Goal: Task Accomplishment & Management: Use online tool/utility

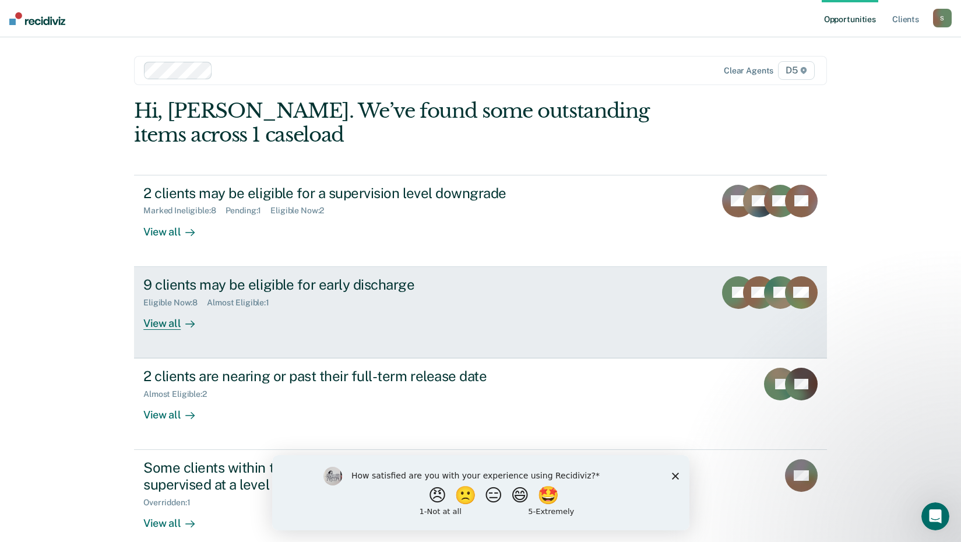
click at [163, 322] on div "View all" at bounding box center [175, 318] width 65 height 23
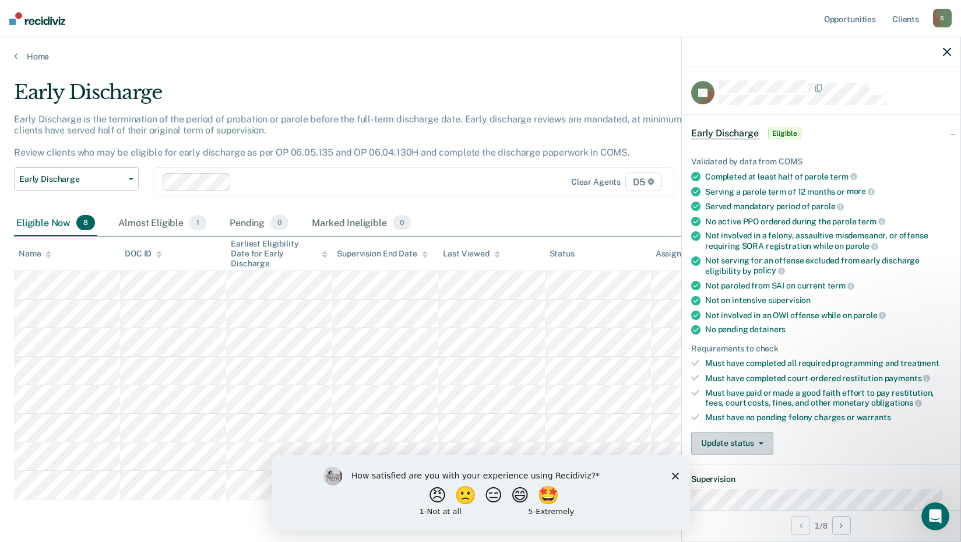
click at [757, 437] on button "Update status" at bounding box center [732, 443] width 82 height 23
click at [726, 487] on button "Mark Ineligible" at bounding box center [747, 490] width 112 height 19
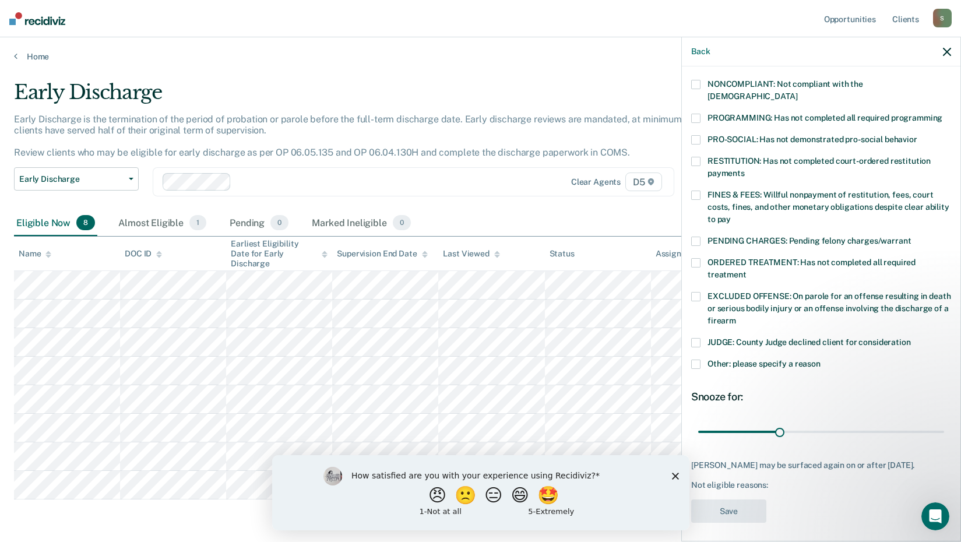
scroll to position [224, 0]
click at [695, 358] on span at bounding box center [695, 362] width 9 height 9
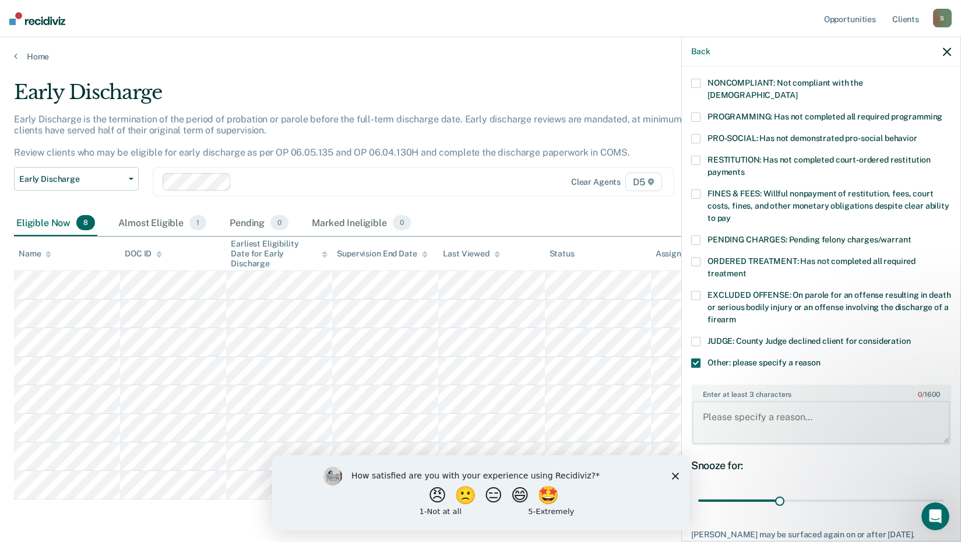
click at [716, 403] on textarea "Enter at least 3 characters 0 / 1600" at bounding box center [821, 422] width 258 height 43
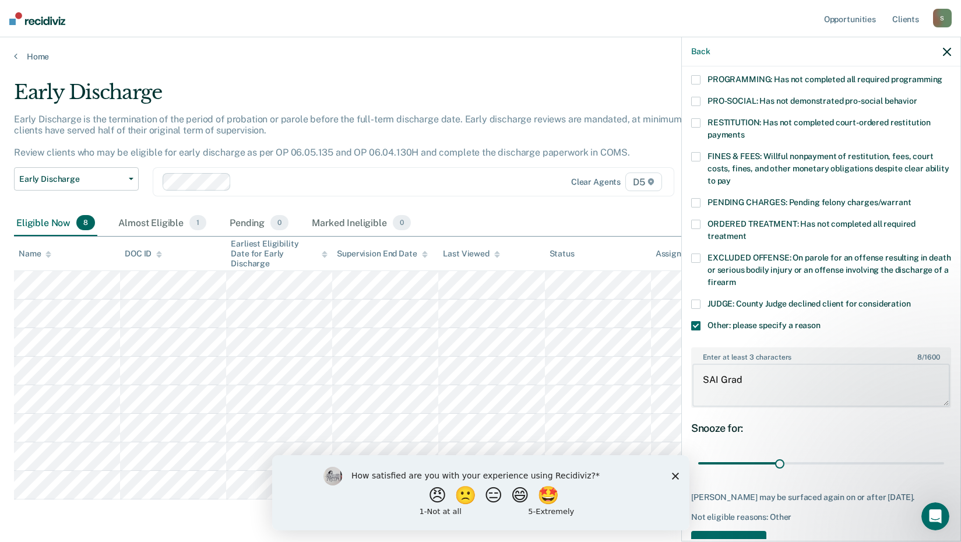
scroll to position [295, 0]
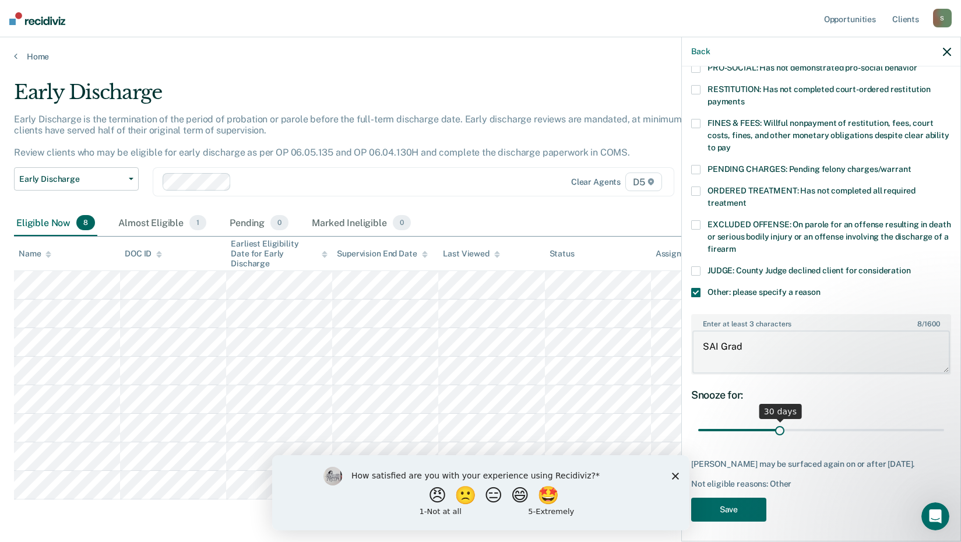
type textarea "SAI Grad"
drag, startPoint x: 776, startPoint y: 417, endPoint x: 953, endPoint y: 407, distance: 177.4
type input "90"
click at [944, 420] on input "range" at bounding box center [821, 430] width 246 height 20
click at [731, 504] on button "Save" at bounding box center [728, 510] width 75 height 24
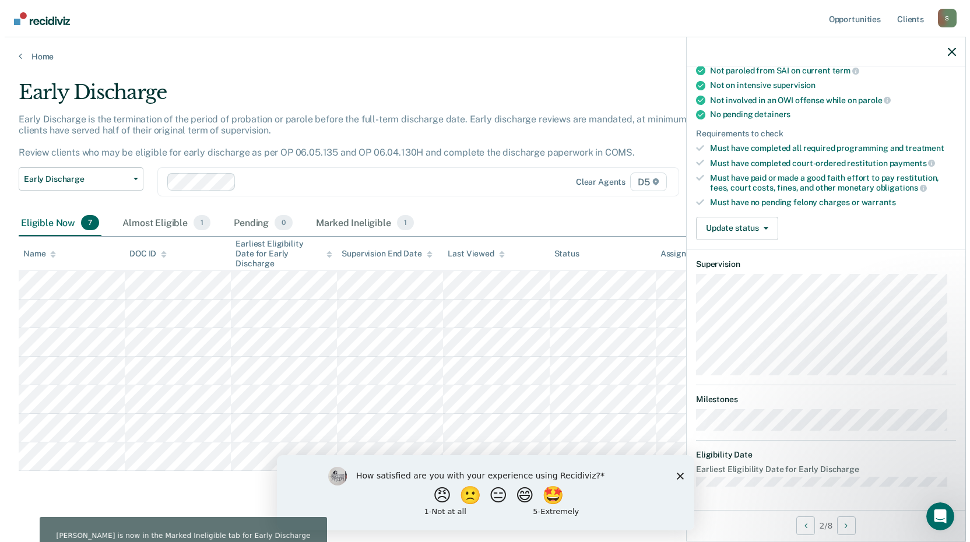
scroll to position [213, 0]
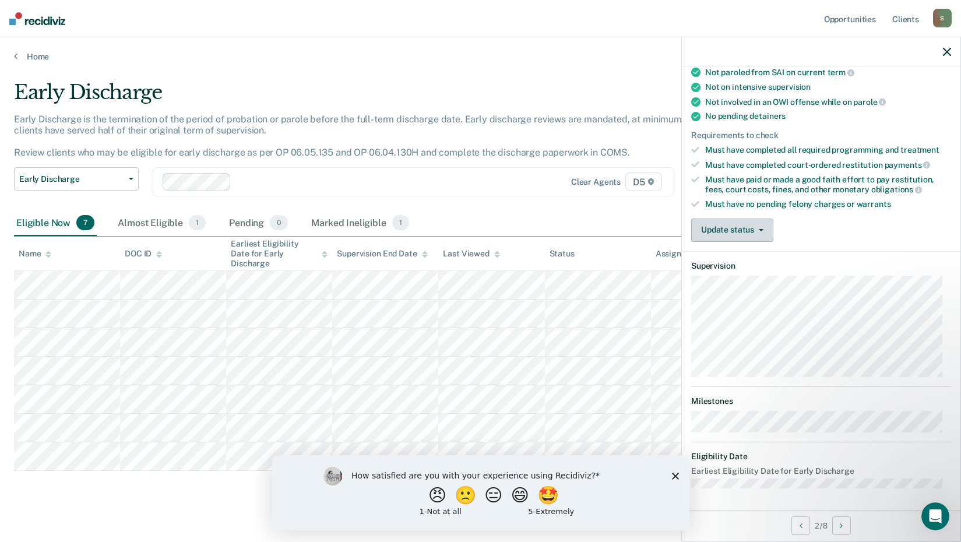
click at [750, 226] on button "Update status" at bounding box center [732, 230] width 82 height 23
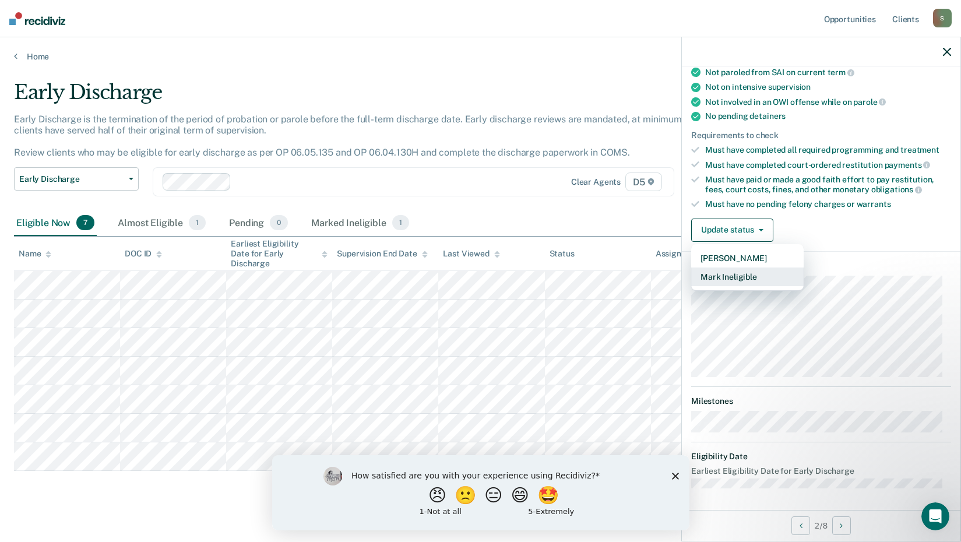
click at [741, 273] on button "Mark Ineligible" at bounding box center [747, 276] width 112 height 19
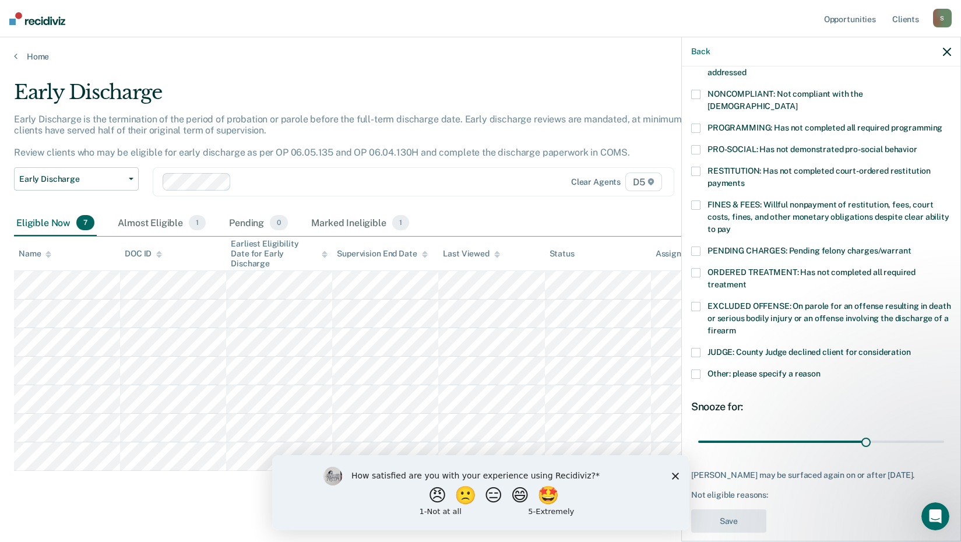
click at [693, 200] on span at bounding box center [695, 204] width 9 height 9
click at [718, 516] on button "Save" at bounding box center [728, 521] width 75 height 24
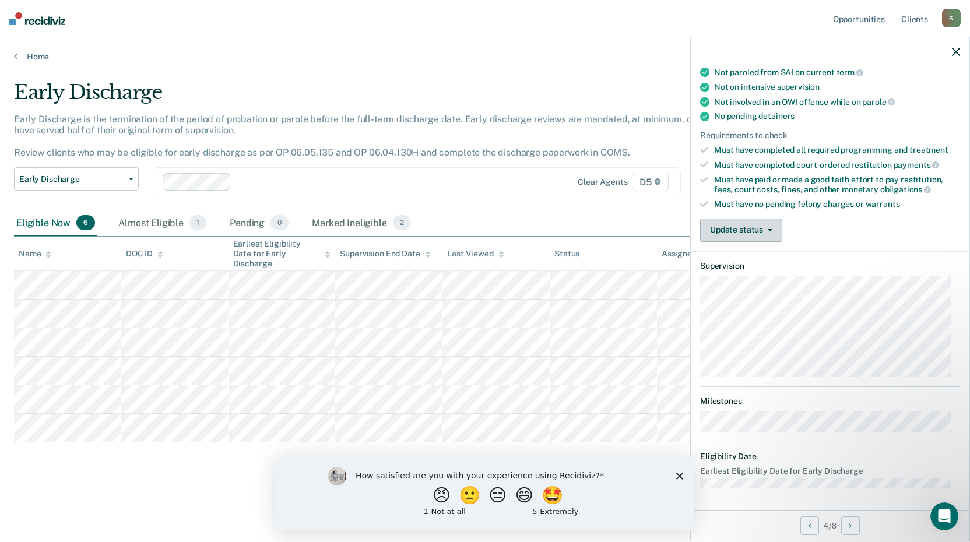
click at [742, 228] on button "Update status" at bounding box center [741, 230] width 82 height 23
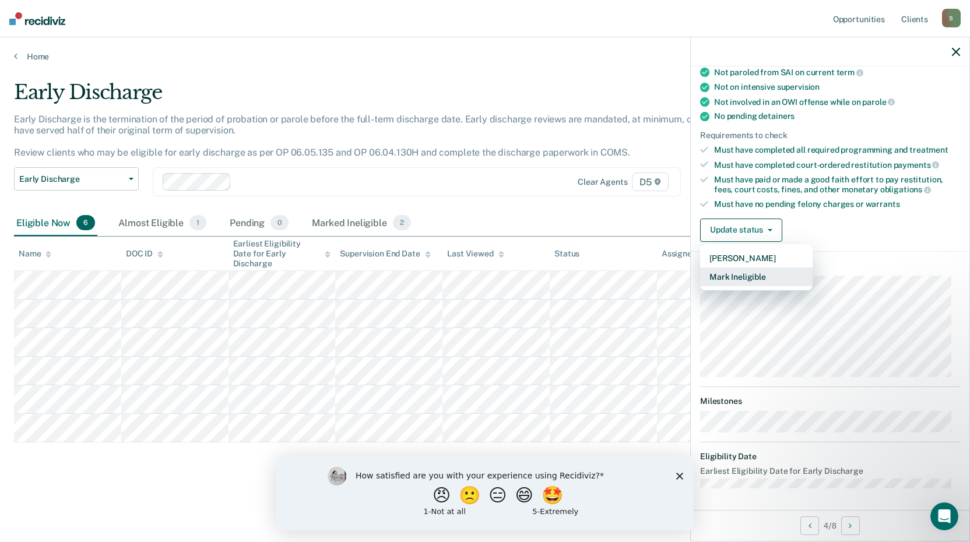
click at [763, 280] on button "Mark Ineligible" at bounding box center [756, 276] width 112 height 19
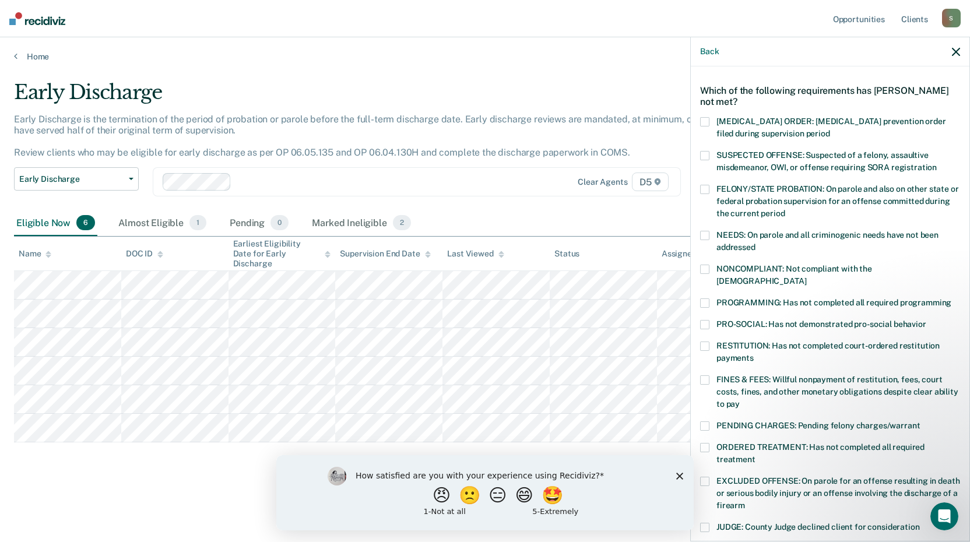
scroll to position [0, 0]
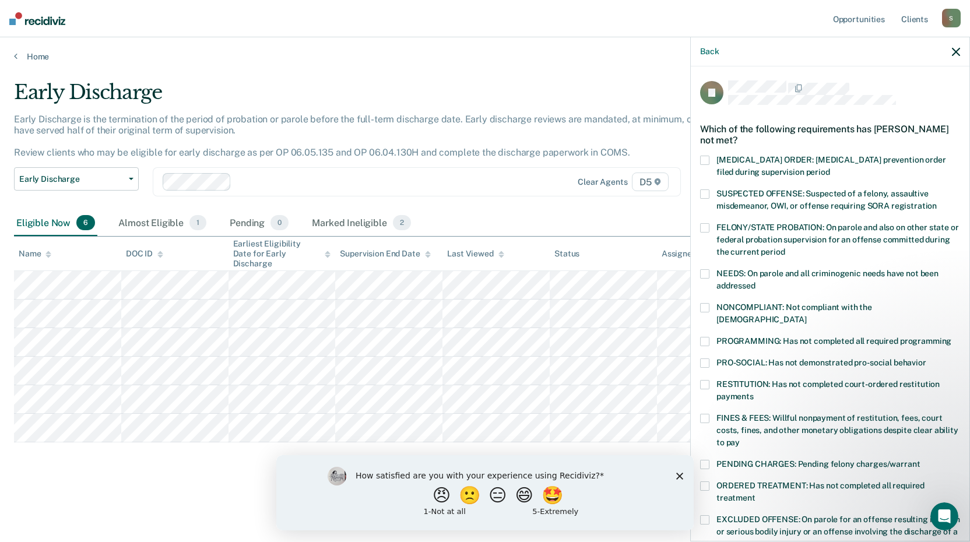
click at [704, 303] on span at bounding box center [704, 307] width 9 height 9
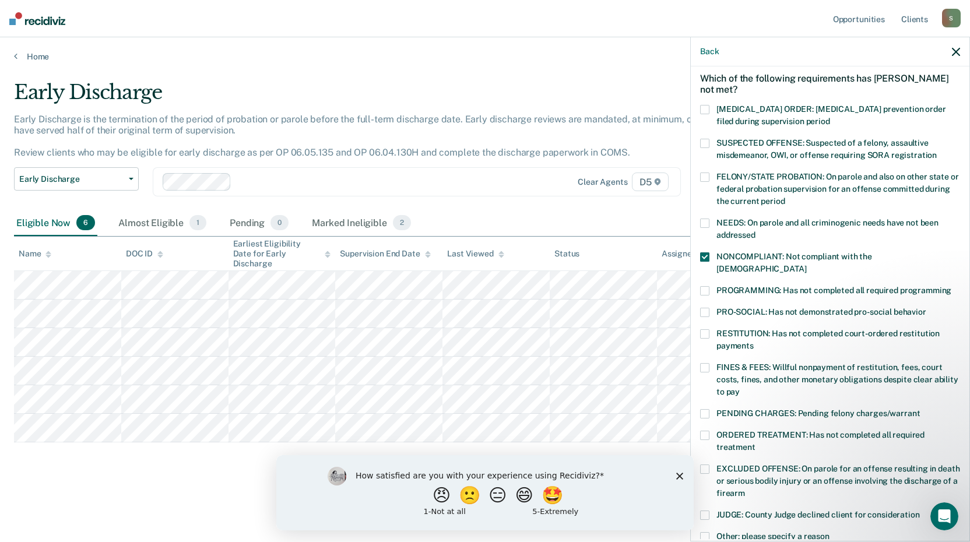
scroll to position [214, 0]
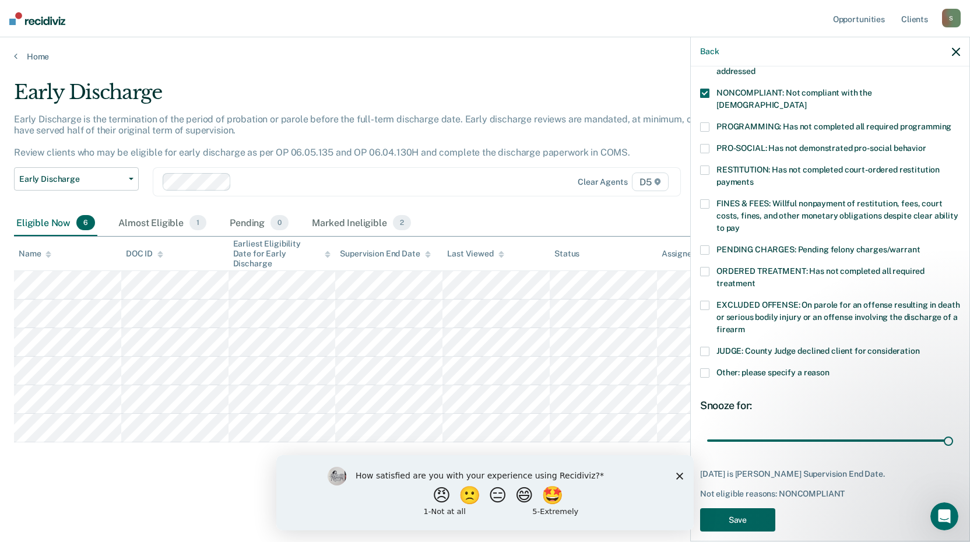
click at [731, 509] on button "Save" at bounding box center [737, 520] width 75 height 24
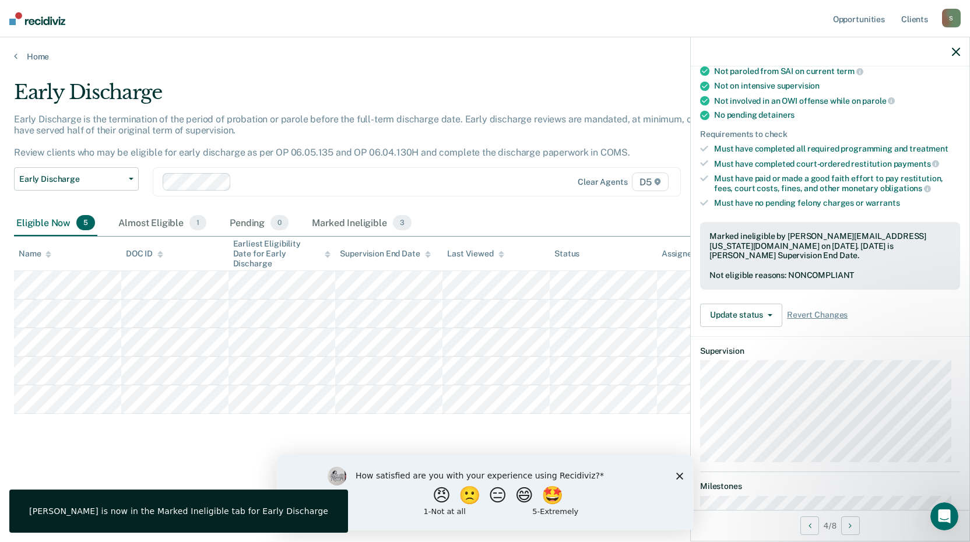
scroll to position [213, 0]
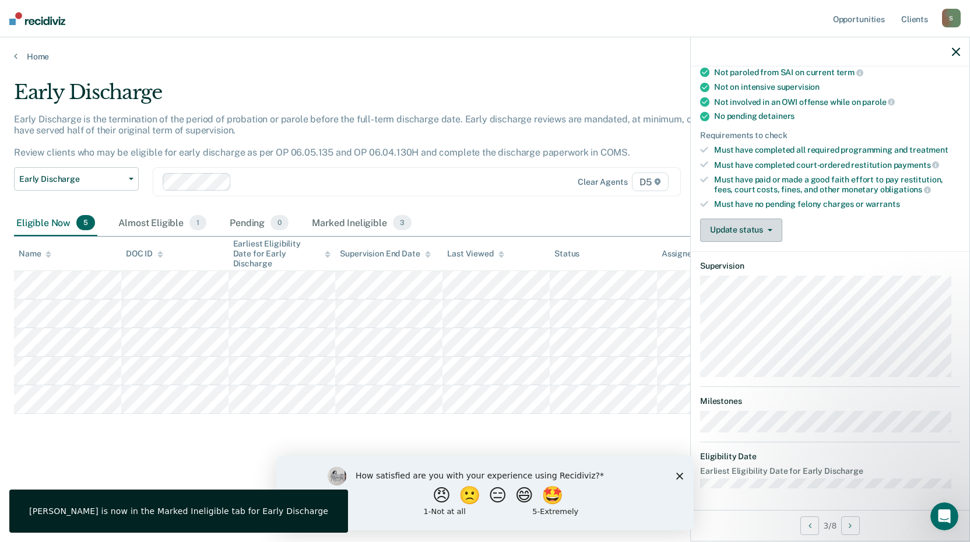
click at [764, 226] on button "Update status" at bounding box center [741, 230] width 82 height 23
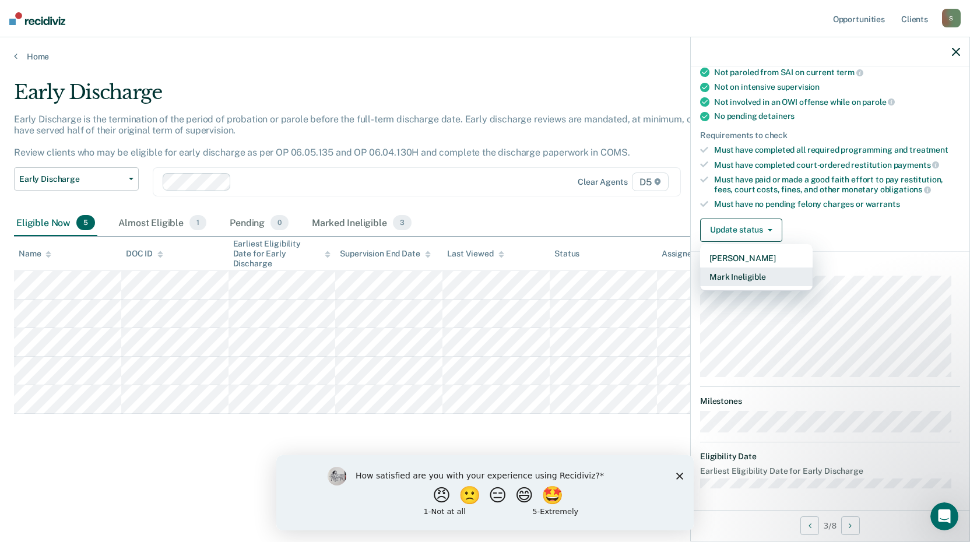
click at [770, 273] on button "Mark Ineligible" at bounding box center [756, 276] width 112 height 19
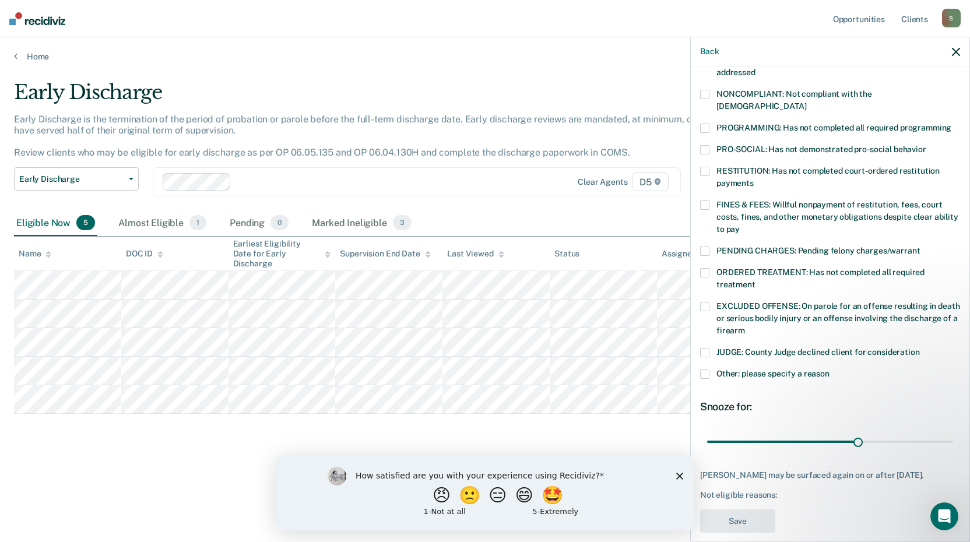
click at [702, 90] on span at bounding box center [704, 94] width 9 height 9
click at [734, 522] on button "Save" at bounding box center [737, 521] width 75 height 24
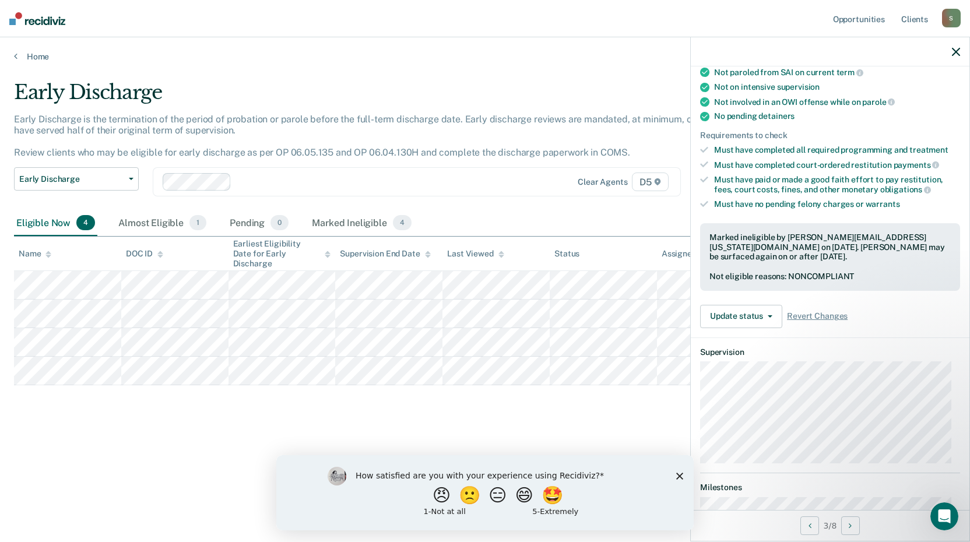
scroll to position [202, 0]
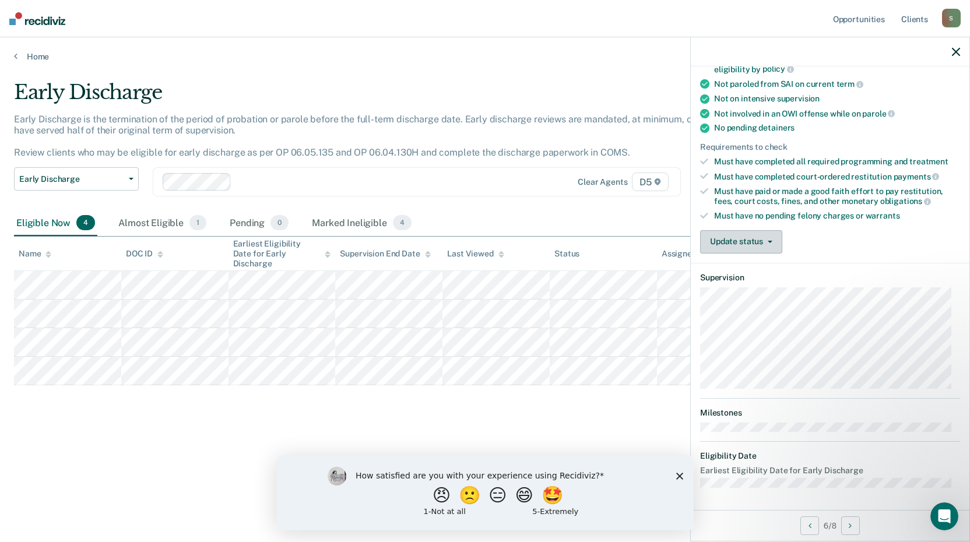
click at [753, 237] on button "Update status" at bounding box center [741, 241] width 82 height 23
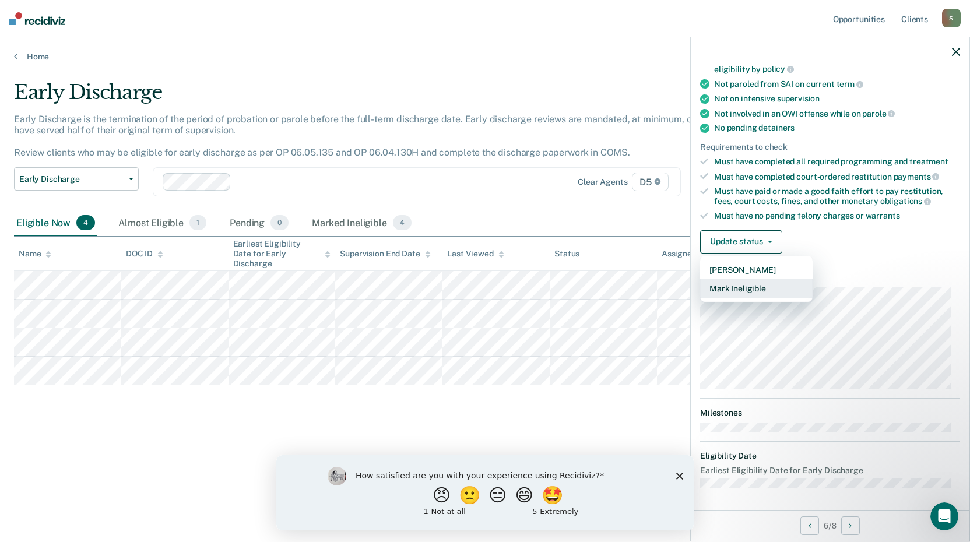
click at [748, 288] on button "Mark Ineligible" at bounding box center [756, 288] width 112 height 19
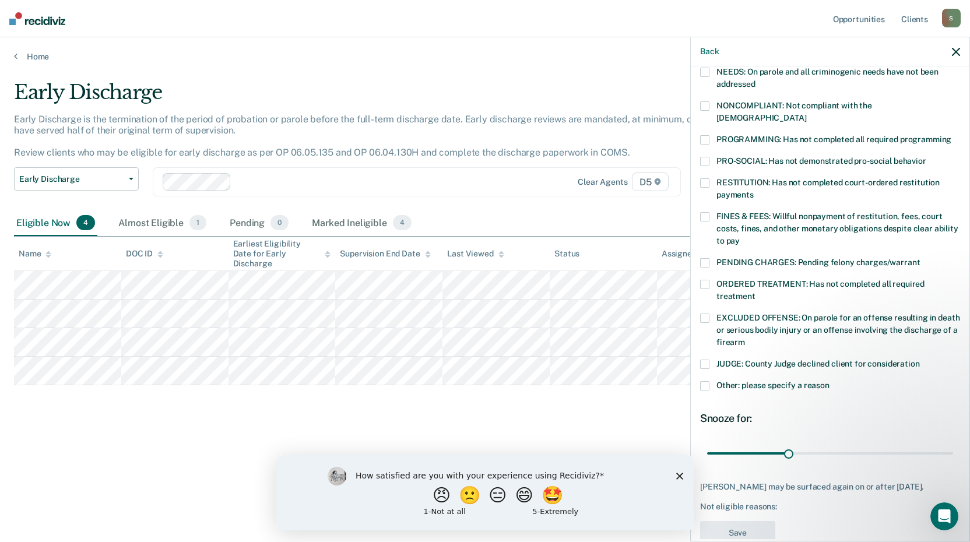
click at [704, 381] on span at bounding box center [704, 385] width 9 height 9
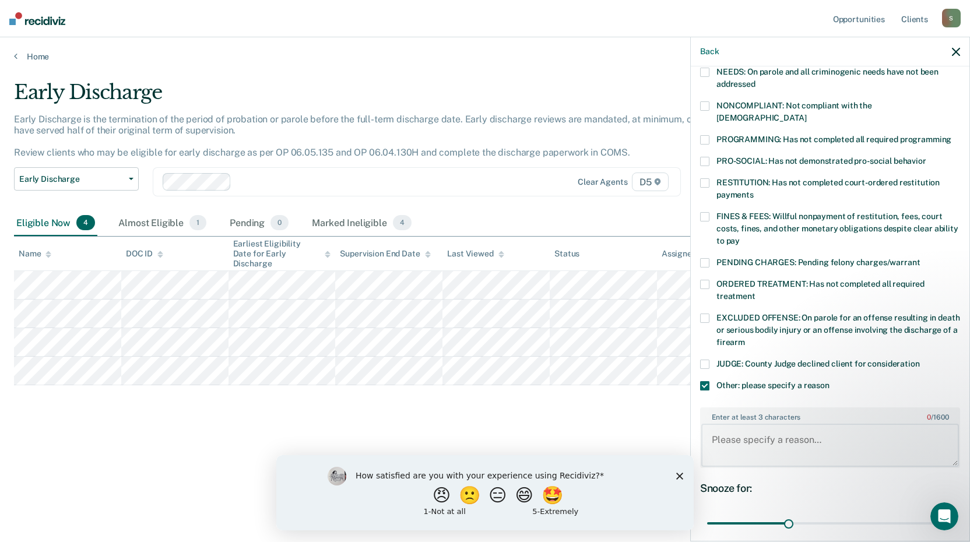
click at [739, 427] on textarea "Enter at least 3 characters 0 / 1600" at bounding box center [830, 445] width 258 height 43
type textarea "Already been denied"
drag, startPoint x: 785, startPoint y: 510, endPoint x: 1020, endPoint y: 485, distance: 236.2
type input "90"
click at [953, 513] on input "range" at bounding box center [830, 523] width 246 height 20
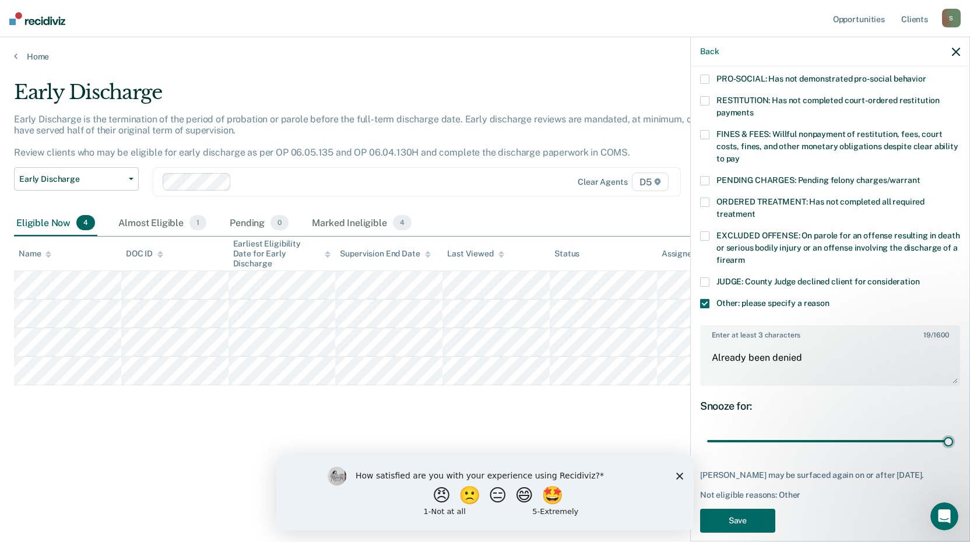
scroll to position [295, 0]
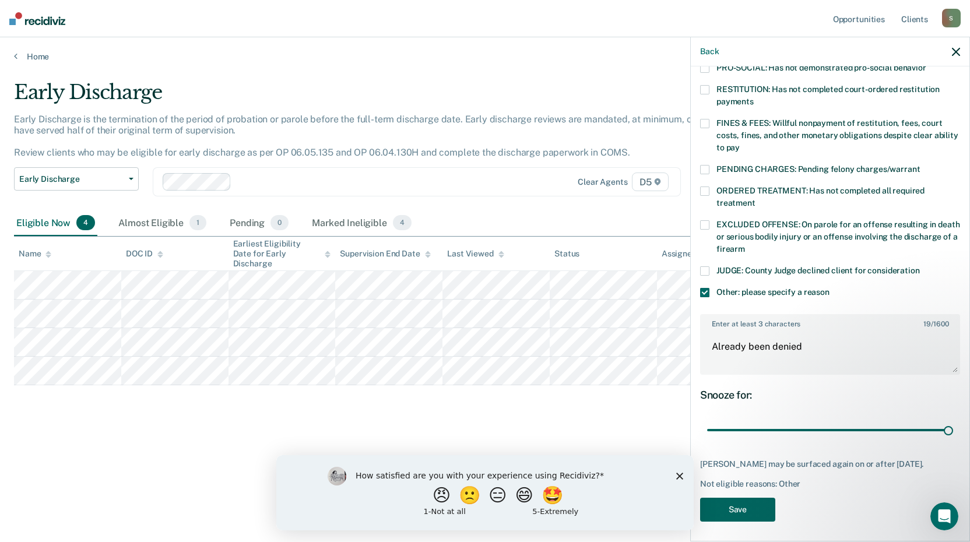
click at [737, 499] on button "Save" at bounding box center [737, 510] width 75 height 24
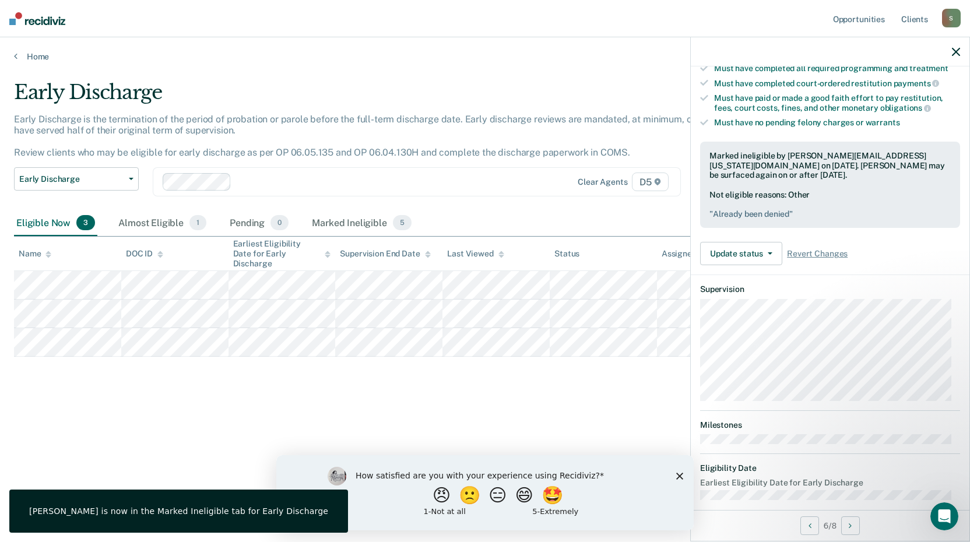
scroll to position [213, 0]
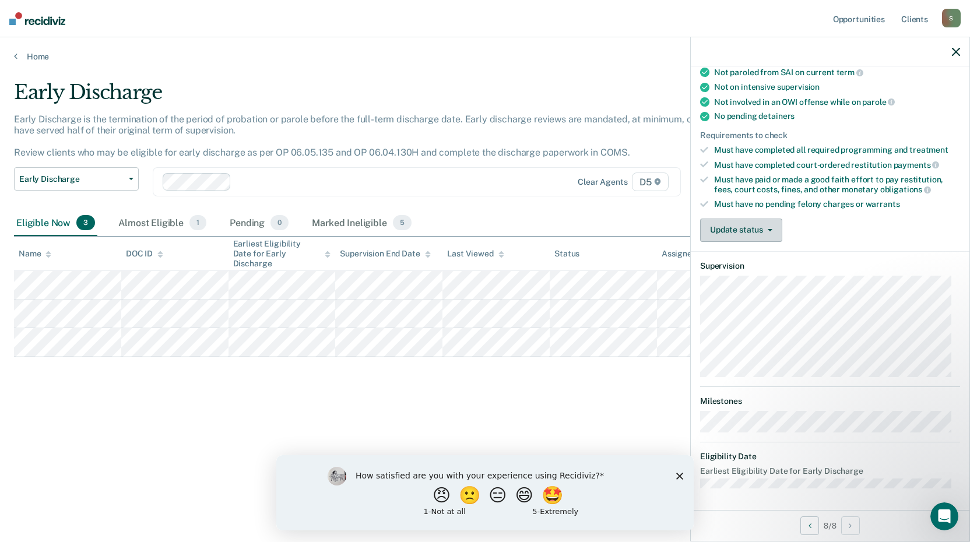
click at [762, 221] on button "Update status" at bounding box center [741, 230] width 82 height 23
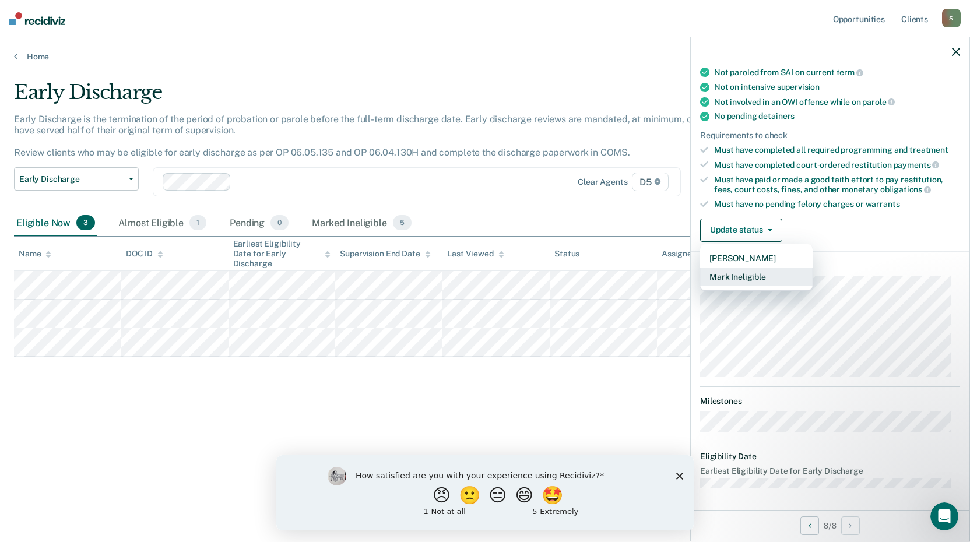
click at [758, 278] on button "Mark Ineligible" at bounding box center [756, 276] width 112 height 19
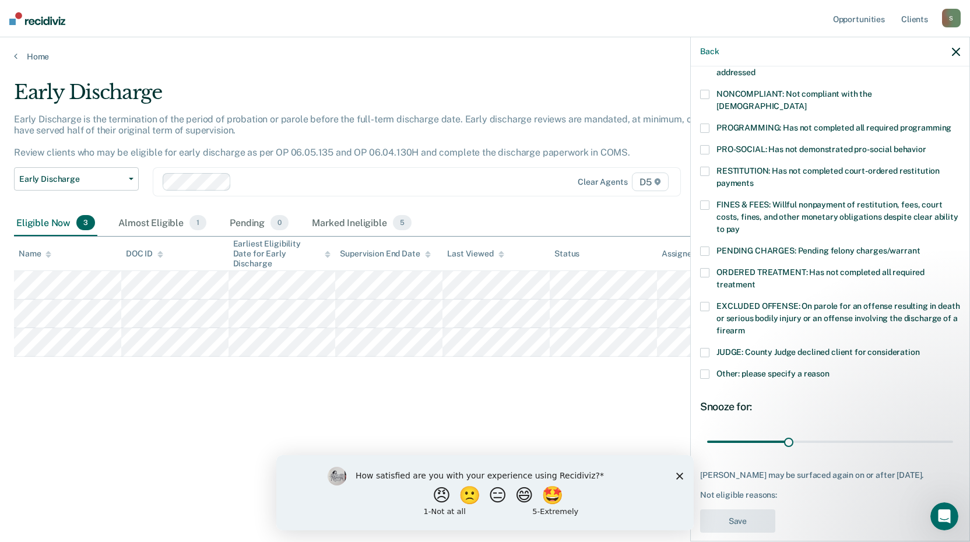
click at [707, 246] on span at bounding box center [704, 250] width 9 height 9
click at [740, 516] on button "Save" at bounding box center [737, 521] width 75 height 24
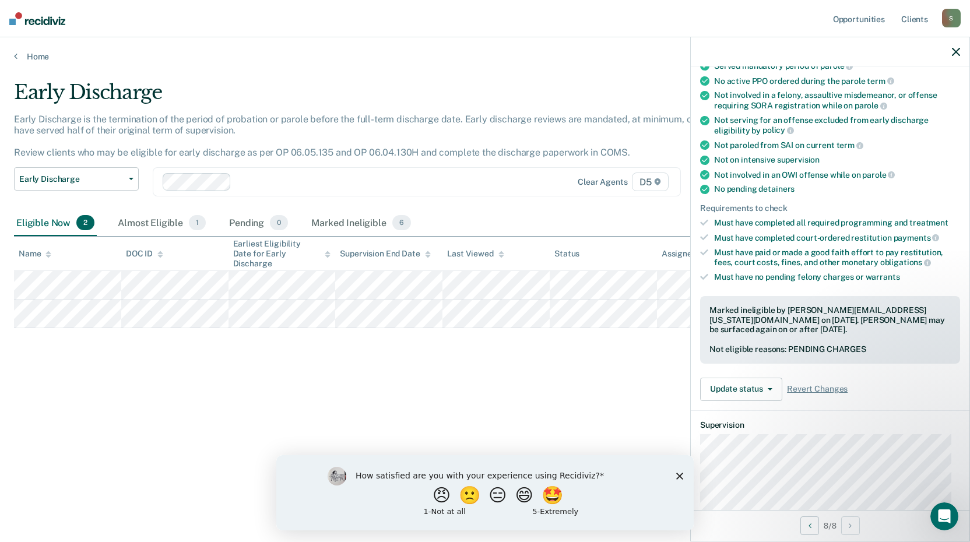
scroll to position [38, 0]
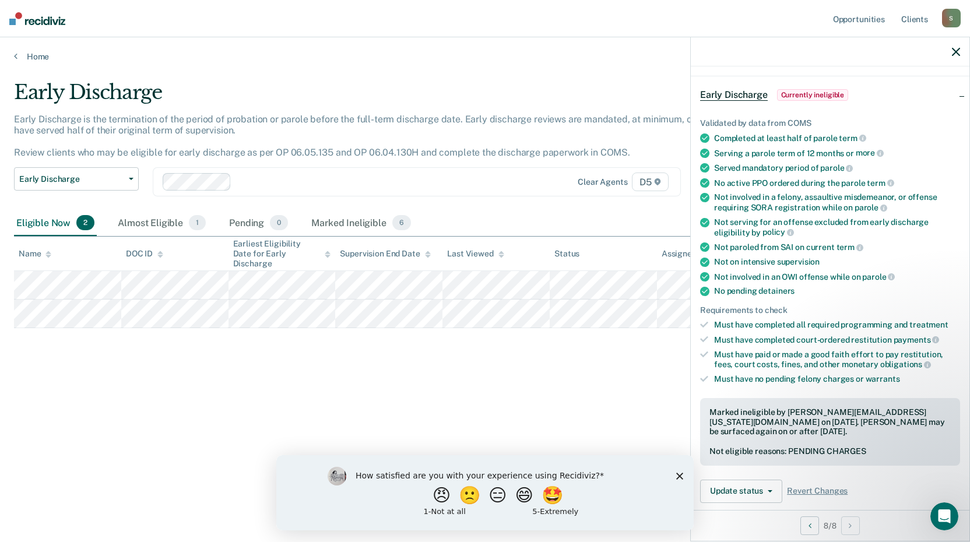
click at [953, 47] on button "button" at bounding box center [956, 52] width 8 height 10
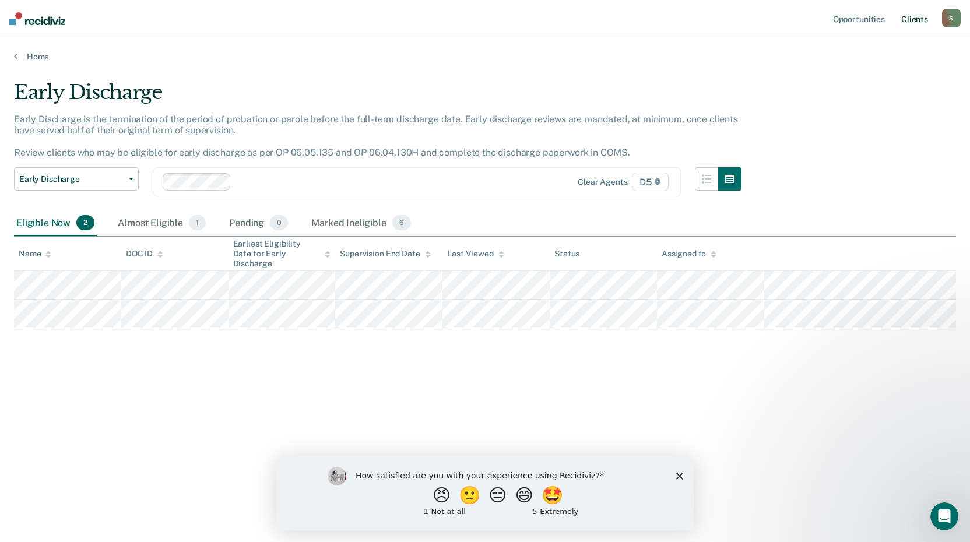
click at [915, 18] on link "Client s" at bounding box center [914, 18] width 31 height 37
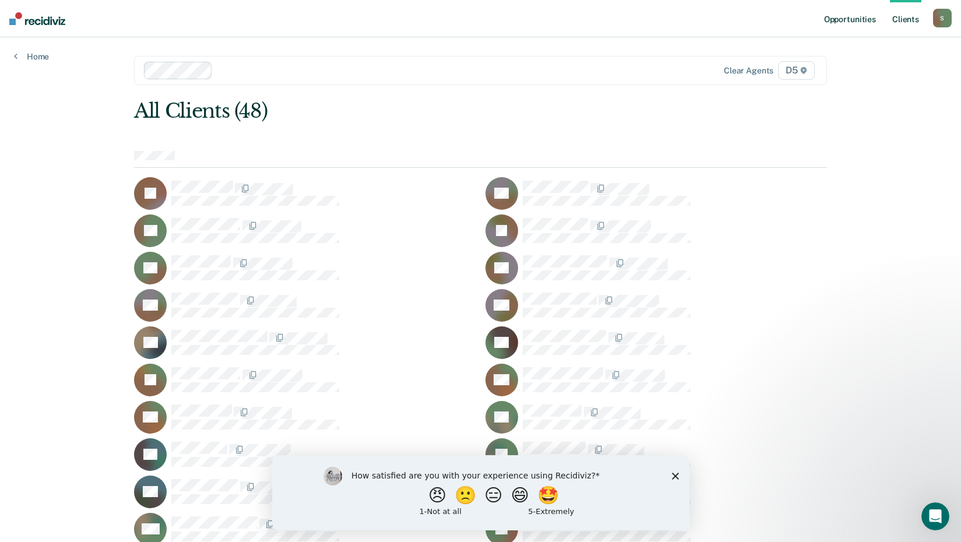
click at [858, 16] on link "Opportunities" at bounding box center [850, 18] width 57 height 37
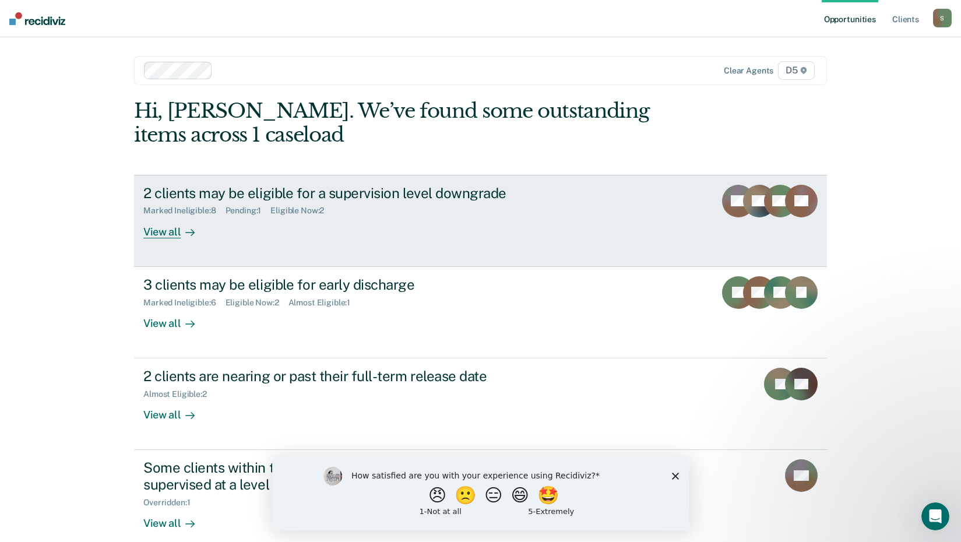
click at [157, 230] on div "View all" at bounding box center [175, 227] width 65 height 23
